Goal: Task Accomplishment & Management: Complete application form

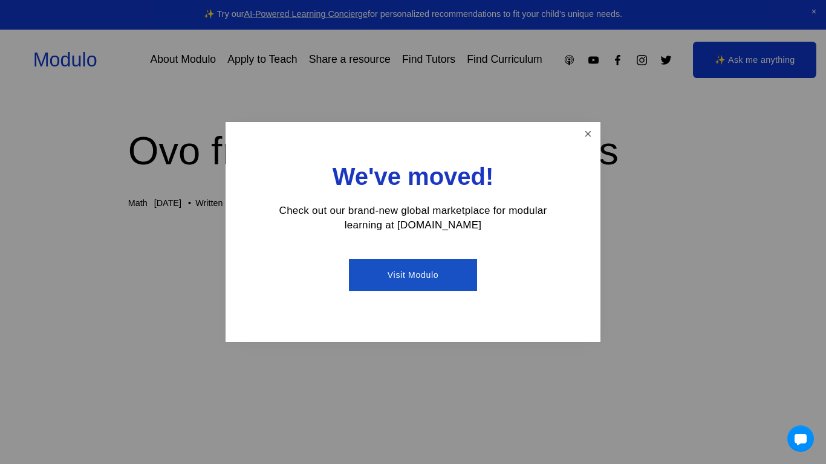
click at [578, 156] on div "We've moved! Check out our brand-new global marketplace for modular learning at…" at bounding box center [412, 232] width 375 height 221
click at [584, 137] on link "Close" at bounding box center [587, 134] width 21 height 21
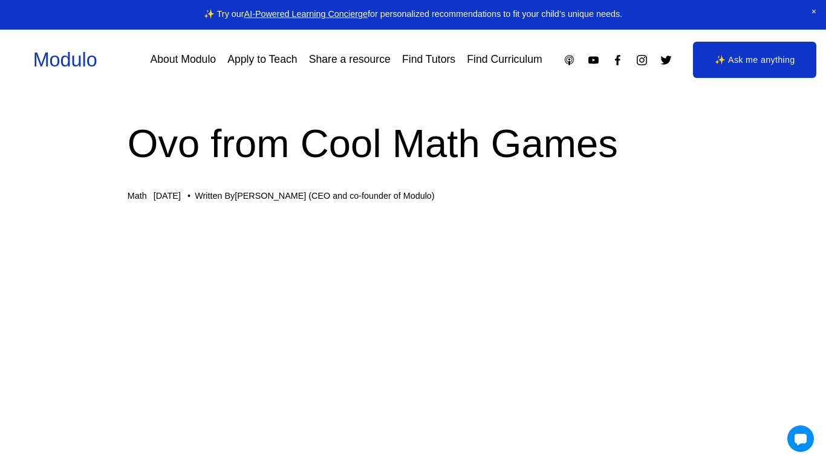
click at [581, 134] on h1 "Ovo from Cool Math Games" at bounding box center [413, 143] width 570 height 55
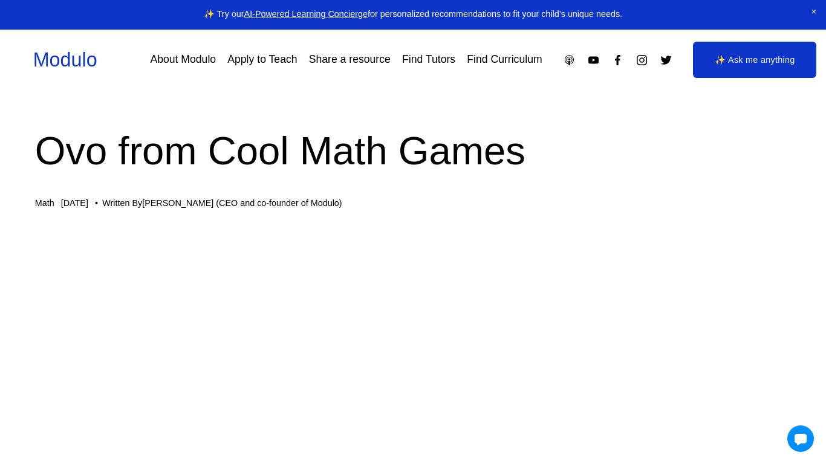
scroll to position [0, 94]
click at [178, 65] on link "About Modulo" at bounding box center [183, 60] width 66 height 21
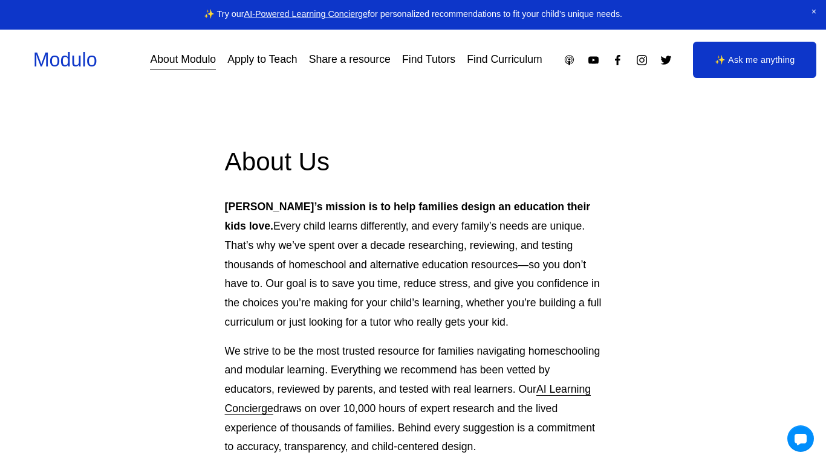
click at [257, 65] on link "Apply to Teach" at bounding box center [262, 60] width 70 height 21
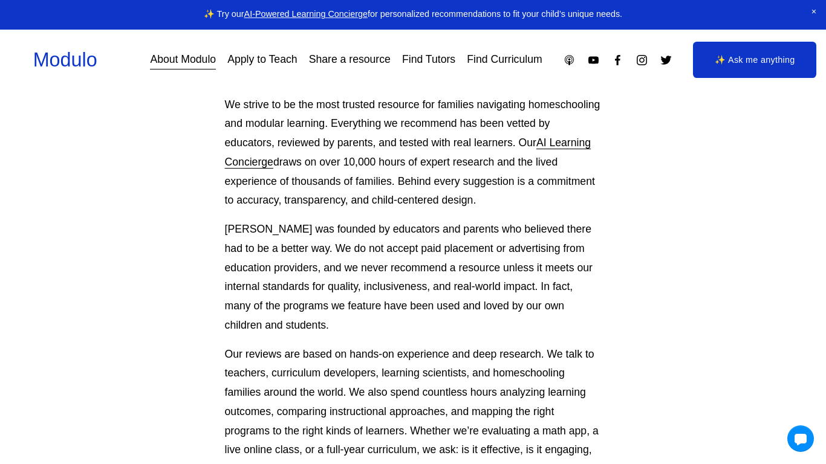
scroll to position [248, 0]
